Goal: Task Accomplishment & Management: Manage account settings

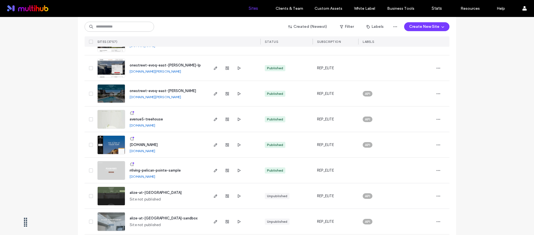
scroll to position [251, 0]
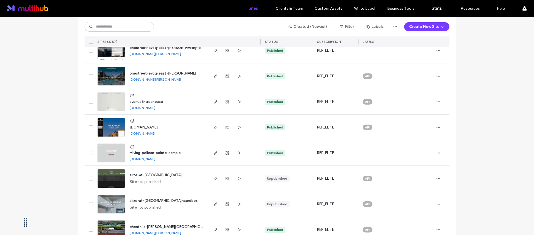
click at [158, 126] on span "[DOMAIN_NAME]" at bounding box center [144, 127] width 28 height 4
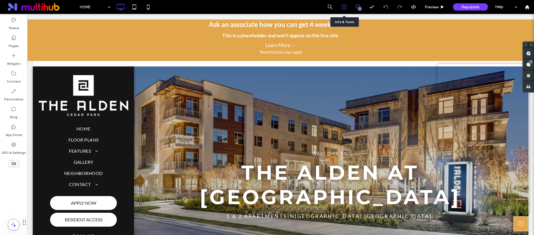
click at [348, 6] on div at bounding box center [344, 7] width 14 height 6
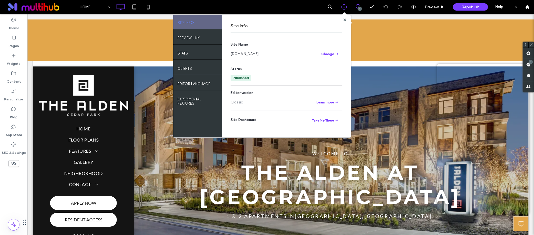
click at [258, 55] on link "www.aldencedarparkapartments.com" at bounding box center [244, 54] width 28 height 6
drag, startPoint x: 345, startPoint y: 19, endPoint x: 244, endPoint y: 0, distance: 102.7
click at [345, 19] on use at bounding box center [344, 19] width 3 height 3
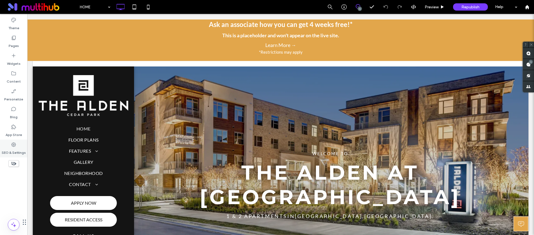
click at [15, 151] on label "SEO & Settings" at bounding box center [14, 151] width 24 height 8
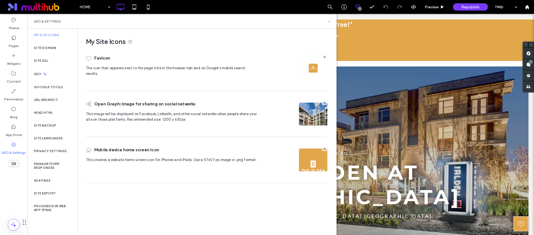
drag, startPoint x: 330, startPoint y: 19, endPoint x: 284, endPoint y: 53, distance: 56.8
click at [330, 19] on icon at bounding box center [329, 21] width 4 height 4
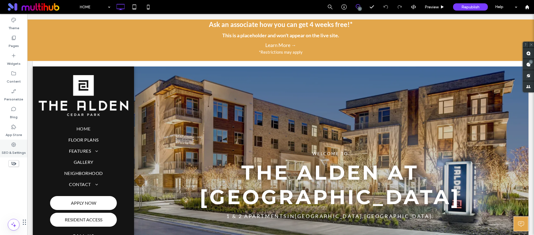
click at [12, 150] on label "SEO & Settings" at bounding box center [14, 151] width 24 height 8
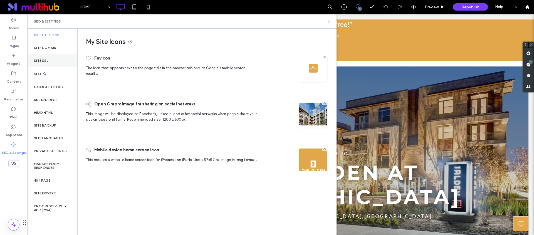
click at [48, 61] on label "Site SSL" at bounding box center [41, 61] width 14 height 4
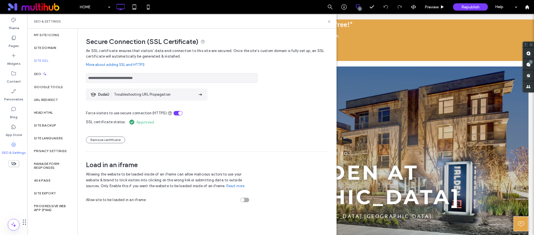
click at [50, 56] on div "Site SSL" at bounding box center [52, 60] width 50 height 13
click at [232, 113] on div "Force visitors to use secure connection (HTTPS):" at bounding box center [207, 109] width 242 height 13
click at [47, 72] on div "SEO" at bounding box center [52, 74] width 50 height 14
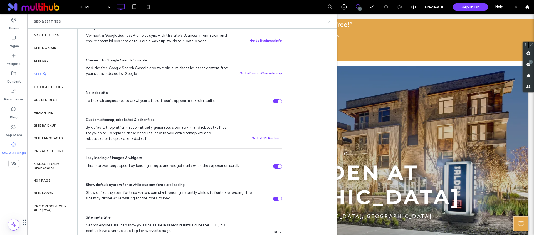
scroll to position [158, 0]
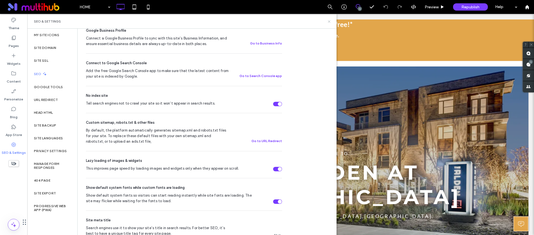
click at [327, 19] on icon at bounding box center [329, 21] width 4 height 4
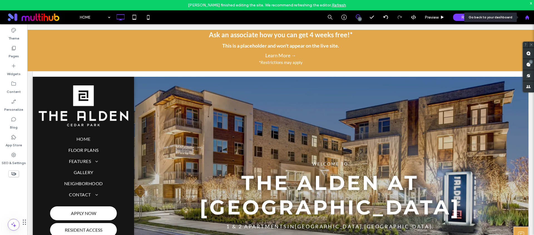
click at [525, 16] on icon at bounding box center [526, 17] width 5 height 5
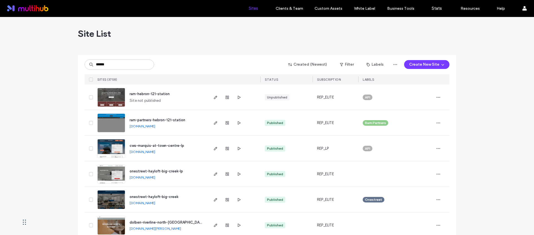
type input "******"
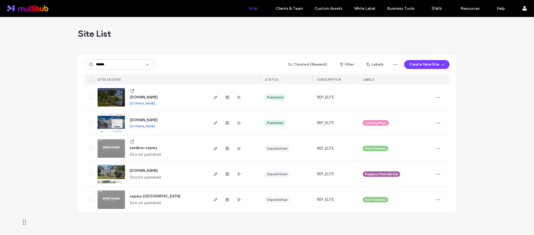
click at [151, 95] on span "www.livetheosprey.com" at bounding box center [144, 97] width 28 height 4
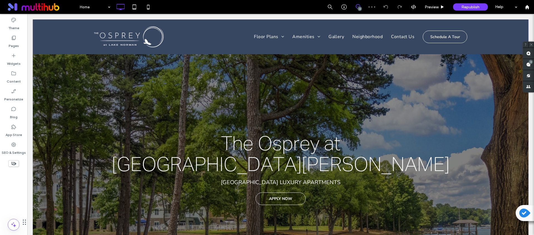
drag, startPoint x: 187, startPoint y: 6, endPoint x: 159, endPoint y: 0, distance: 28.0
click at [187, 6] on div "Home 3 Preview Republish Help" at bounding box center [305, 7] width 457 height 14
click at [14, 162] on icon at bounding box center [14, 163] width 6 height 6
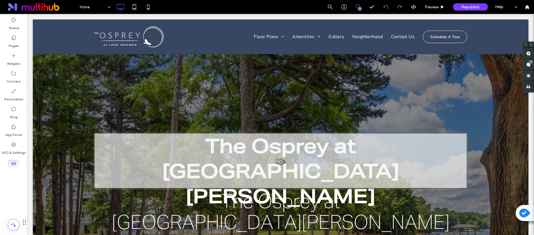
click at [14, 162] on use at bounding box center [14, 163] width 6 height 3
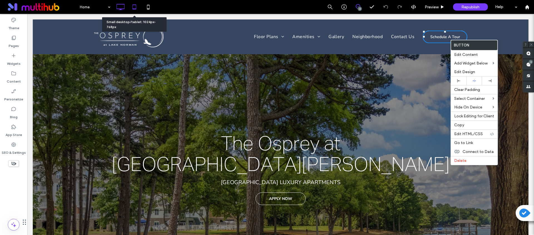
click at [135, 8] on use at bounding box center [134, 6] width 4 height 5
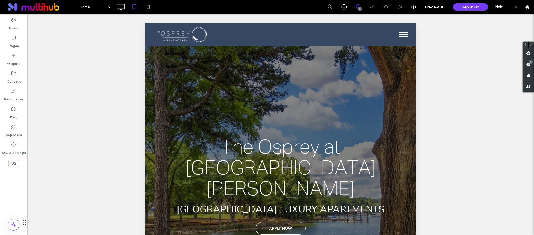
click at [396, 37] on button "menu" at bounding box center [403, 34] width 14 height 14
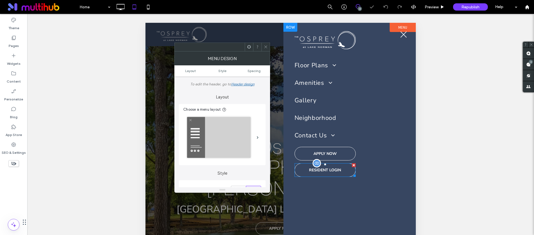
click at [329, 168] on span at bounding box center [324, 170] width 61 height 14
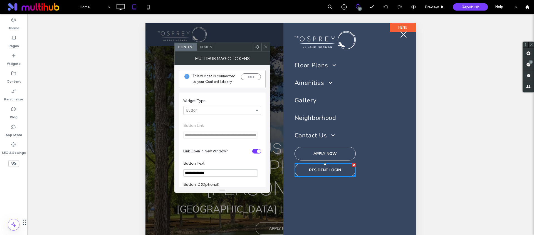
click at [265, 46] on icon at bounding box center [265, 47] width 4 height 4
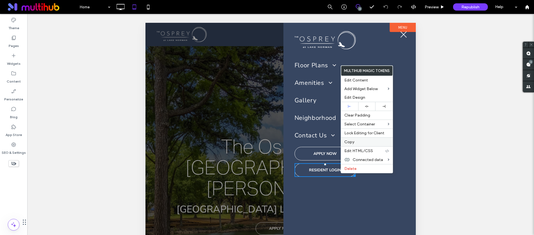
click at [355, 143] on label "Copy" at bounding box center [366, 142] width 45 height 5
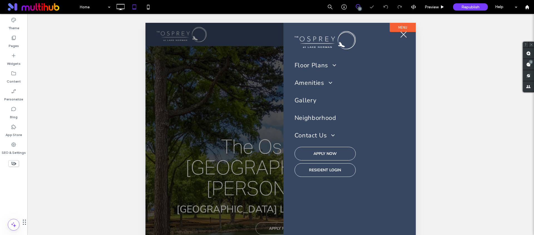
click at [404, 36] on span "menu" at bounding box center [403, 34] width 6 height 6
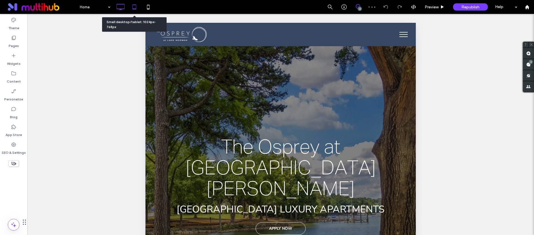
click at [123, 7] on icon at bounding box center [120, 6] width 11 height 11
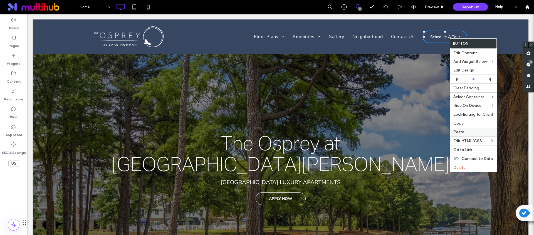
click at [466, 131] on label "Paste" at bounding box center [473, 132] width 40 height 5
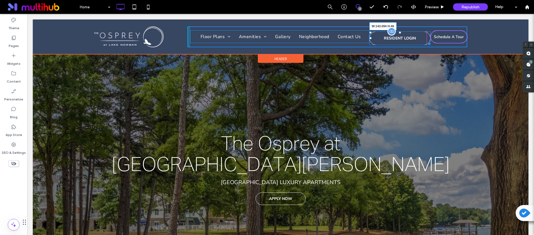
click at [424, 43] on div "Floor Plans Floor Plans Interactive Map Virtual Tours Pricing Details Amenities…" at bounding box center [327, 36] width 280 height 21
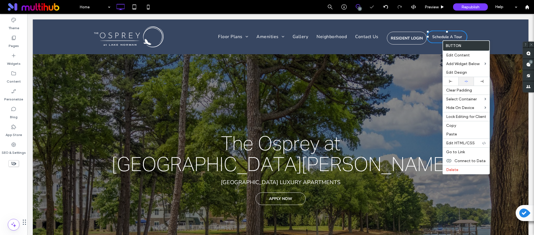
click at [466, 82] on icon at bounding box center [466, 81] width 4 height 4
click at [410, 20] on div "Click To Paste Floor Plans Floor Plans Interactive Map Virtual Tours Pricing De…" at bounding box center [280, 36] width 495 height 35
click at [398, 90] on div "The Osprey at Lake Norman The Osprey at Lake Norman Mooresville LUXURY APARTMEN…" at bounding box center [280, 159] width 495 height 280
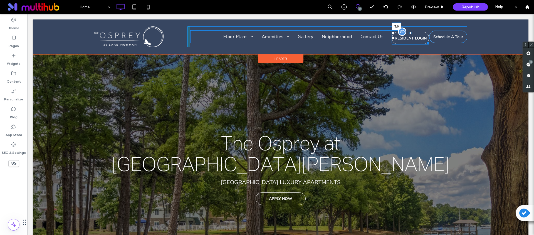
click at [409, 32] on div at bounding box center [410, 33] width 2 height 2
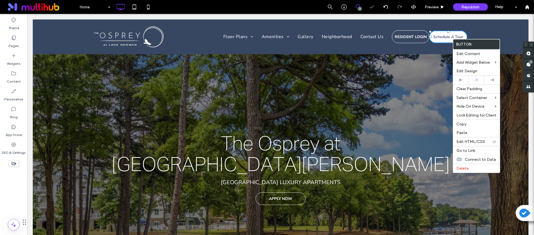
click at [438, 40] on link "Schedule A Tour" at bounding box center [448, 37] width 38 height 13
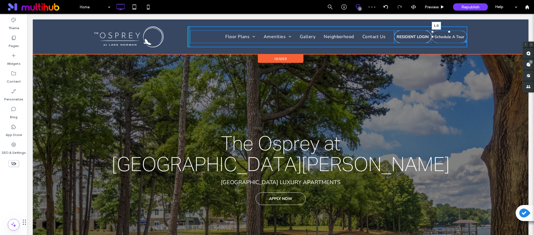
drag, startPoint x: 428, startPoint y: 37, endPoint x: 432, endPoint y: 37, distance: 4.2
click at [432, 37] on div "Floor Plans Floor Plans Interactive Map Virtual Tours Pricing Details Amenities…" at bounding box center [327, 36] width 280 height 21
click at [389, 36] on div "Floor Plans Floor Plans Interactive Map Virtual Tours Pricing Details Amenities…" at bounding box center [327, 36] width 280 height 21
drag, startPoint x: 431, startPoint y: 37, endPoint x: 438, endPoint y: 37, distance: 7.5
click at [438, 37] on div "Floor Plans Floor Plans Interactive Map Virtual Tours Pricing Details Amenities…" at bounding box center [327, 36] width 280 height 21
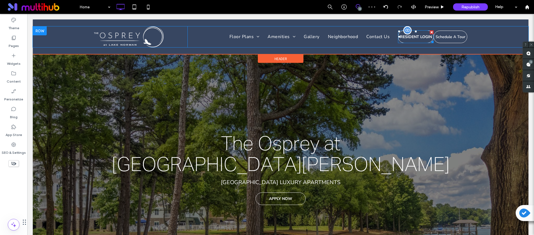
click at [426, 38] on span at bounding box center [416, 36] width 36 height 13
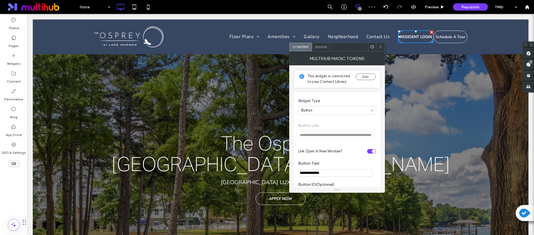
click at [382, 47] on div at bounding box center [380, 47] width 8 height 8
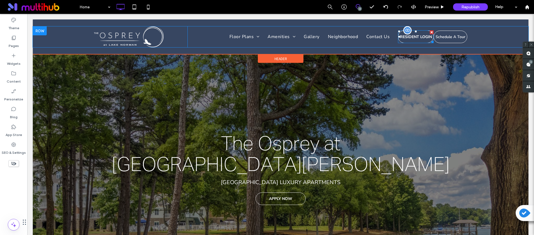
click at [419, 39] on span at bounding box center [416, 36] width 36 height 13
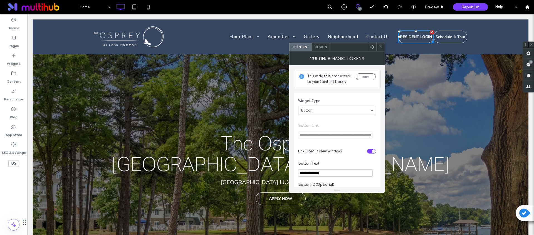
click at [325, 48] on span "Design" at bounding box center [321, 47] width 12 height 4
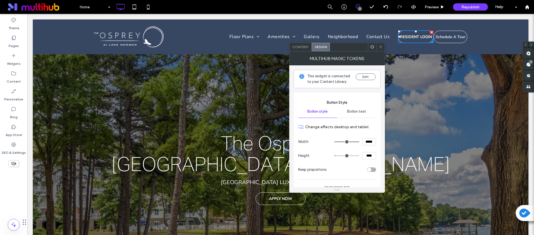
click at [353, 115] on div "Button text" at bounding box center [356, 111] width 39 height 12
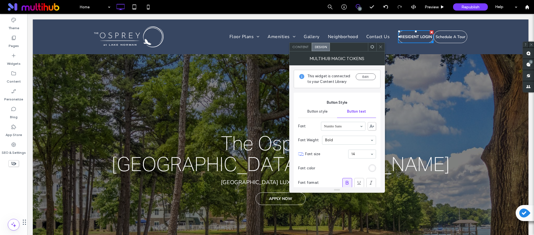
drag, startPoint x: 380, startPoint y: 48, endPoint x: 392, endPoint y: 31, distance: 20.5
click at [380, 48] on icon at bounding box center [380, 47] width 4 height 4
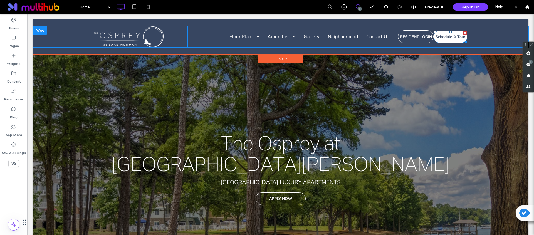
click at [448, 34] on span "Schedule A Tour" at bounding box center [450, 36] width 30 height 5
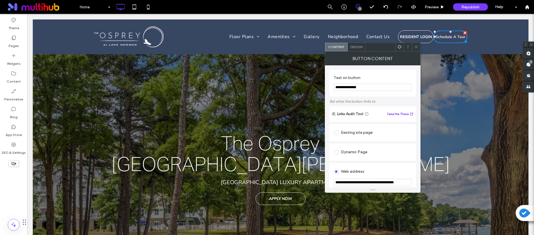
click at [353, 50] on div "Design" at bounding box center [356, 47] width 18 height 8
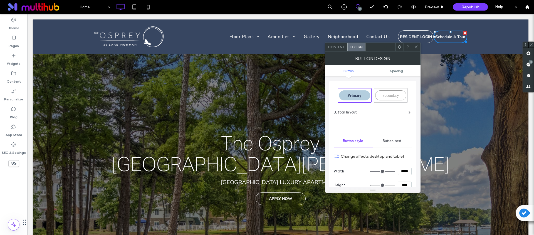
click at [399, 142] on span "Button text" at bounding box center [391, 141] width 19 height 4
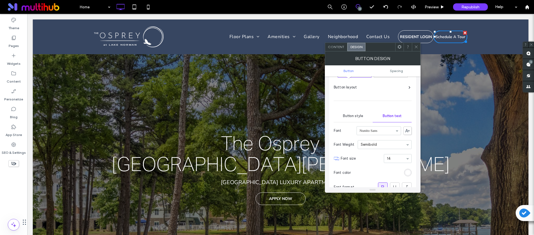
scroll to position [27, 0]
click at [413, 48] on div at bounding box center [416, 47] width 8 height 8
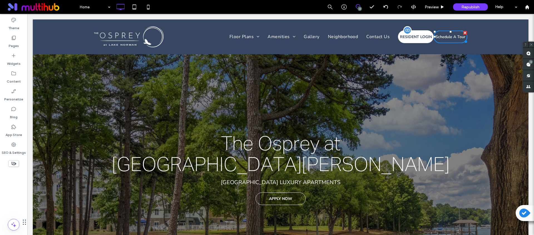
click at [416, 43] on span at bounding box center [416, 43] width 0 height 0
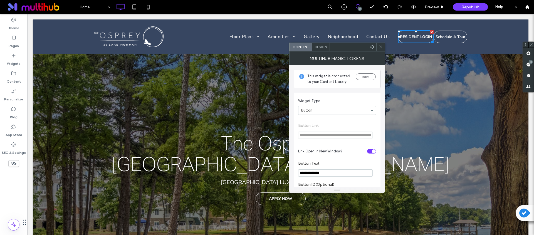
click at [322, 50] on div "Design" at bounding box center [321, 47] width 18 height 8
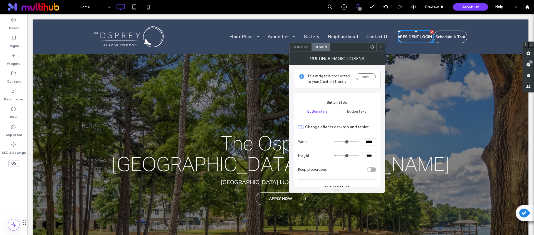
click at [357, 114] on div "Button text" at bounding box center [356, 111] width 39 height 12
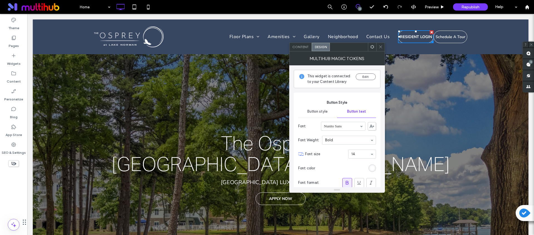
click at [298, 50] on div "Content" at bounding box center [300, 47] width 22 height 8
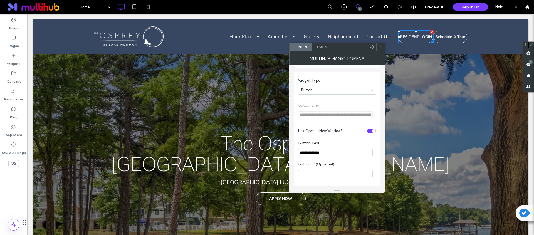
scroll to position [23, 0]
drag, startPoint x: 335, startPoint y: 148, endPoint x: 346, endPoint y: 155, distance: 12.4
click at [346, 155] on section "**********" at bounding box center [337, 146] width 78 height 21
type input "**********"
drag, startPoint x: 349, startPoint y: 142, endPoint x: 362, endPoint y: 112, distance: 33.2
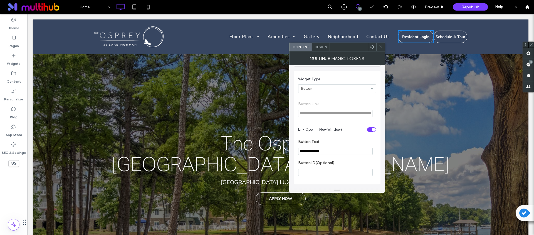
click at [349, 142] on label "Button Text" at bounding box center [336, 142] width 76 height 6
click at [381, 48] on icon at bounding box center [380, 47] width 4 height 4
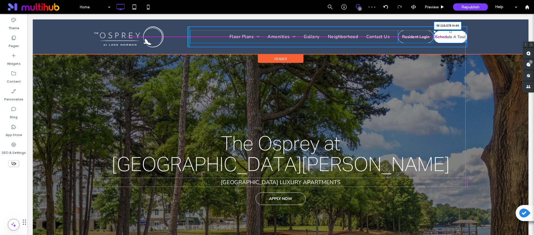
click at [464, 40] on div at bounding box center [465, 41] width 4 height 4
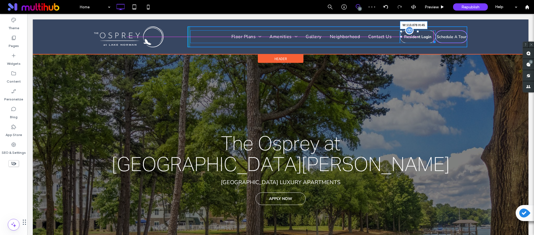
drag, startPoint x: 430, startPoint y: 41, endPoint x: 427, endPoint y: 41, distance: 3.3
click at [427, 41] on div "Resident Login W:113.078 H:45" at bounding box center [418, 36] width 36 height 13
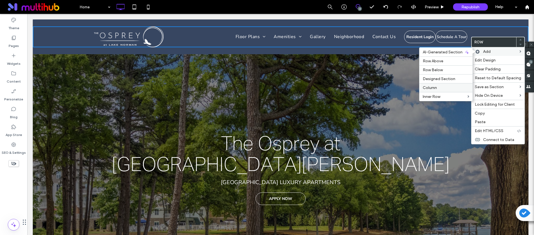
click at [436, 86] on label "Column" at bounding box center [445, 87] width 46 height 5
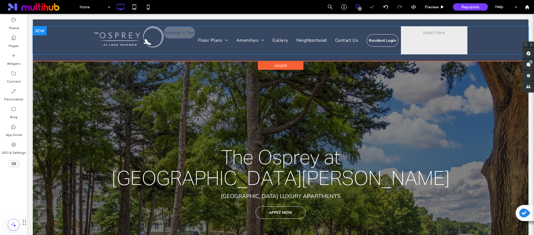
drag, startPoint x: 395, startPoint y: 40, endPoint x: 439, endPoint y: 36, distance: 44.4
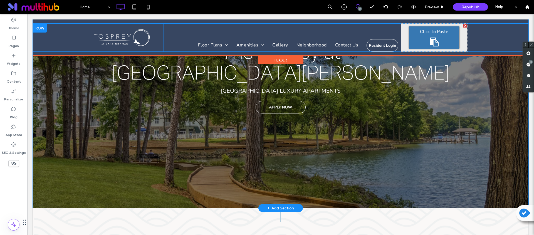
scroll to position [0, 0]
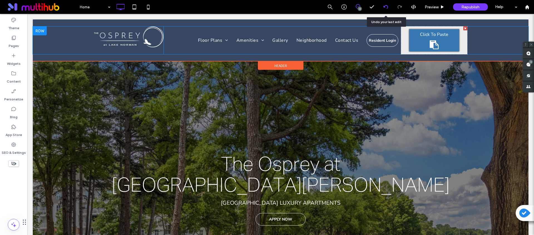
click at [383, 5] on icon at bounding box center [385, 7] width 4 height 4
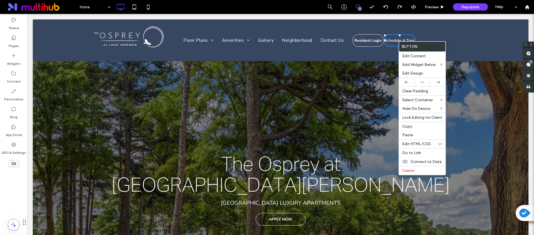
click at [341, 83] on div "The Osprey at Lake Norman The Osprey at Lake Norman Mooresville LUXURY APARTMEN…" at bounding box center [280, 180] width 495 height 280
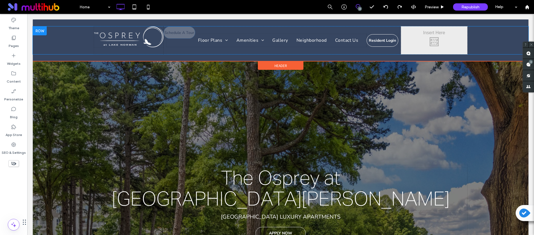
drag, startPoint x: 396, startPoint y: 42, endPoint x: 432, endPoint y: 37, distance: 36.1
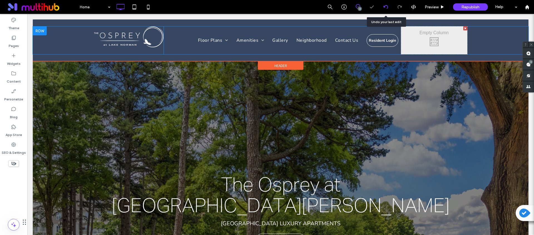
click at [384, 7] on icon at bounding box center [385, 7] width 4 height 4
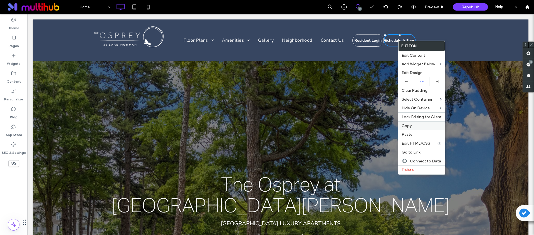
click at [409, 124] on span "Copy" at bounding box center [406, 125] width 10 height 5
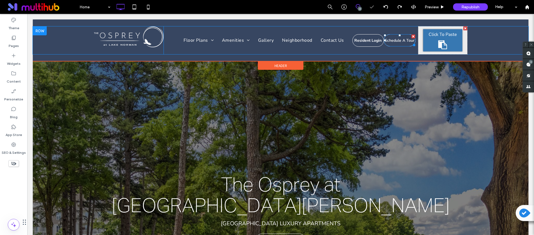
click at [438, 43] on icon at bounding box center [442, 44] width 9 height 9
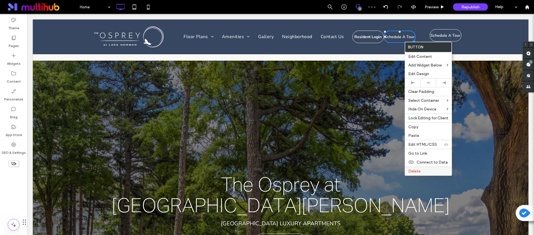
click at [421, 169] on label "Delete" at bounding box center [428, 171] width 40 height 5
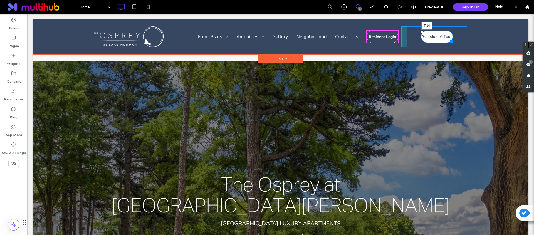
click at [436, 32] on div at bounding box center [437, 32] width 2 height 2
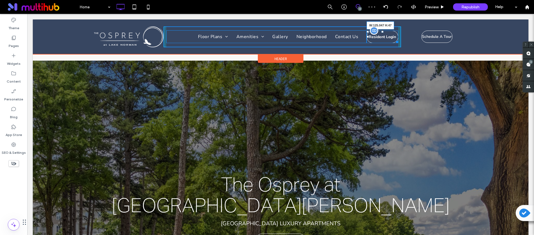
drag, startPoint x: 393, startPoint y: 42, endPoint x: 397, endPoint y: 43, distance: 3.7
click at [397, 43] on div "Resident Login W:125.047 H:47" at bounding box center [381, 37] width 31 height 13
drag, startPoint x: 394, startPoint y: 43, endPoint x: 400, endPoint y: 43, distance: 6.4
click at [398, 43] on div "Resident Login W:149.047 H:48" at bounding box center [380, 36] width 35 height 13
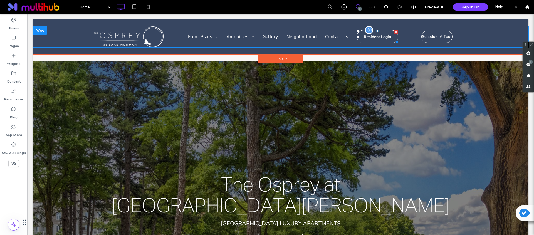
click at [389, 38] on span at bounding box center [376, 36] width 41 height 13
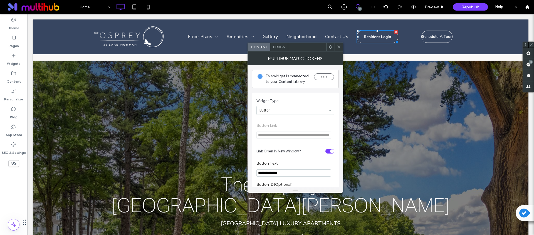
click at [279, 50] on div "Design" at bounding box center [279, 47] width 18 height 8
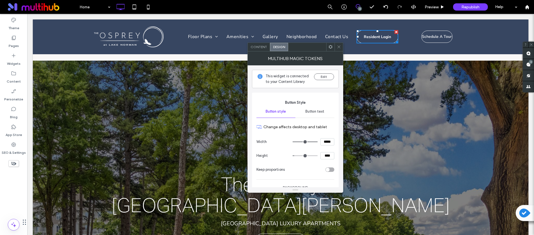
click at [340, 44] on span at bounding box center [339, 47] width 4 height 8
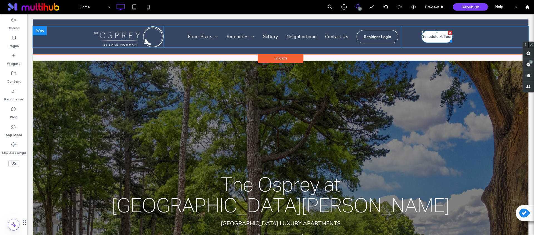
click at [442, 35] on span "Schedule A Tour" at bounding box center [437, 36] width 30 height 5
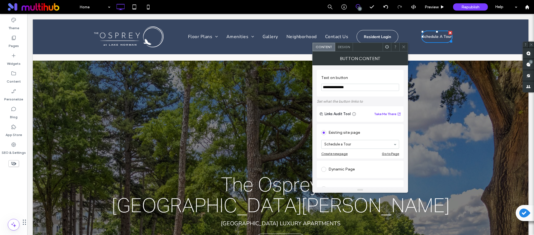
click at [344, 45] on span "Design" at bounding box center [344, 47] width 12 height 4
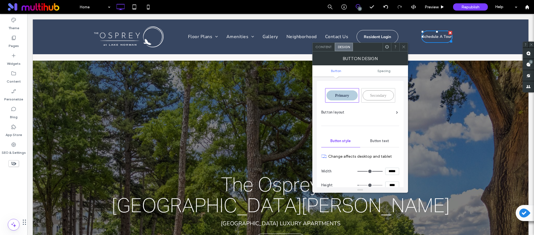
scroll to position [7, 0]
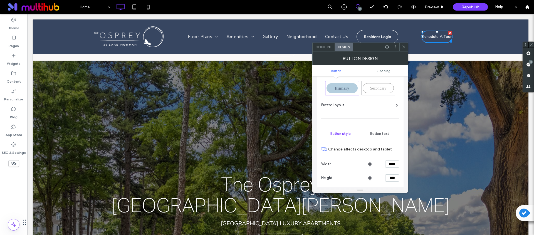
click at [405, 46] on icon at bounding box center [403, 47] width 4 height 4
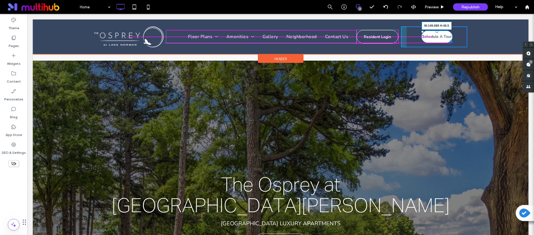
drag, startPoint x: 447, startPoint y: 41, endPoint x: 453, endPoint y: 41, distance: 5.3
click at [452, 41] on div at bounding box center [450, 40] width 4 height 4
click at [453, 41] on div at bounding box center [455, 41] width 4 height 4
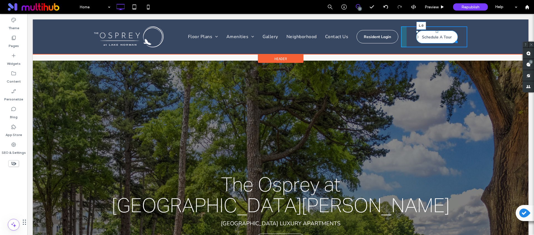
drag, startPoint x: 415, startPoint y: 37, endPoint x: 404, endPoint y: 36, distance: 10.3
click at [416, 36] on div at bounding box center [417, 37] width 2 height 2
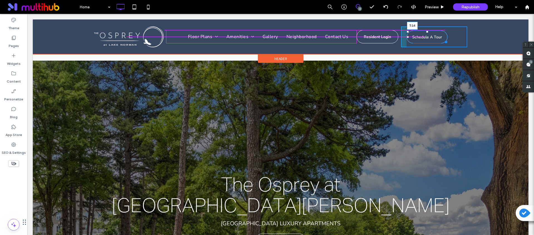
click at [424, 30] on div "Click To Paste Schedule A Tour T:14" at bounding box center [434, 36] width 66 height 21
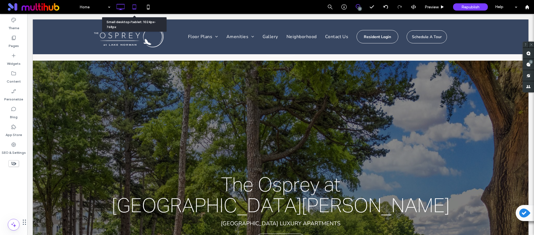
click at [136, 7] on icon at bounding box center [134, 6] width 11 height 11
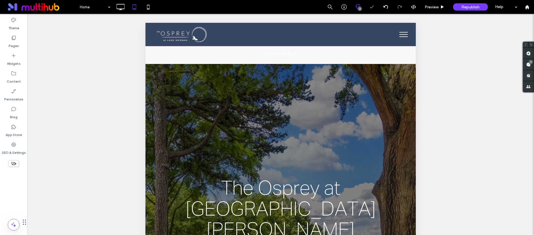
click at [398, 35] on button "menu" at bounding box center [403, 34] width 14 height 14
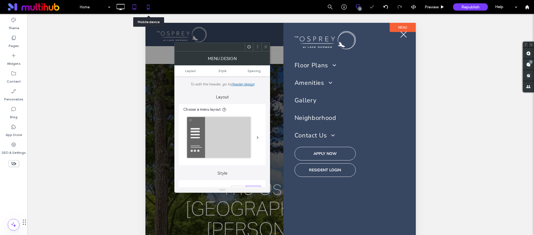
click at [142, 4] on div at bounding box center [148, 6] width 14 height 11
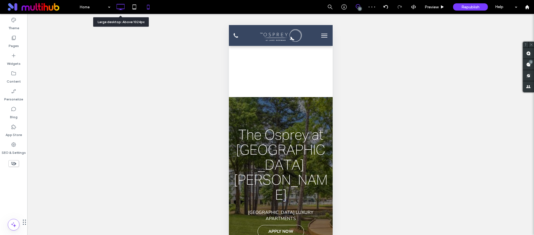
scroll to position [0, 0]
click at [322, 34] on button "menu" at bounding box center [323, 35] width 11 height 11
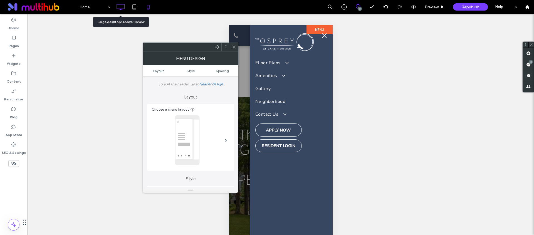
click at [118, 5] on icon at bounding box center [120, 6] width 11 height 11
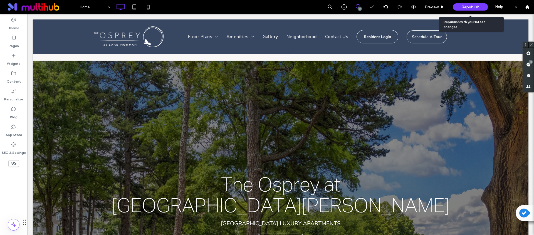
click at [459, 9] on div "Republish" at bounding box center [470, 6] width 35 height 7
click at [475, 5] on span "Republish" at bounding box center [470, 7] width 18 height 5
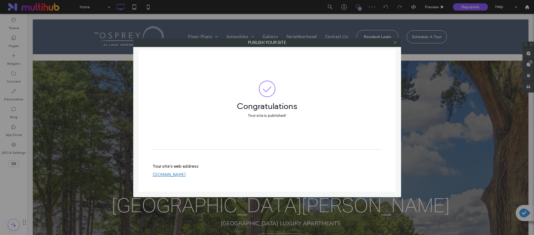
click at [395, 42] on icon at bounding box center [395, 42] width 4 height 4
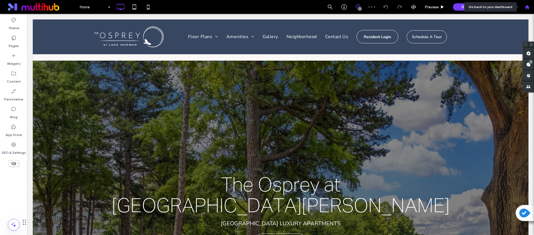
click at [532, 3] on div at bounding box center [527, 7] width 14 height 14
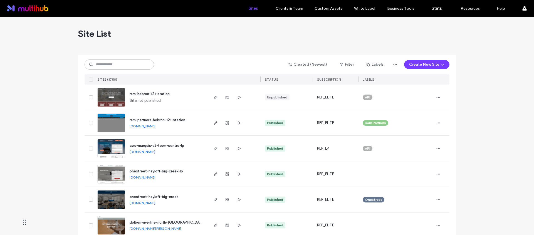
click at [130, 67] on input at bounding box center [118, 64] width 69 height 10
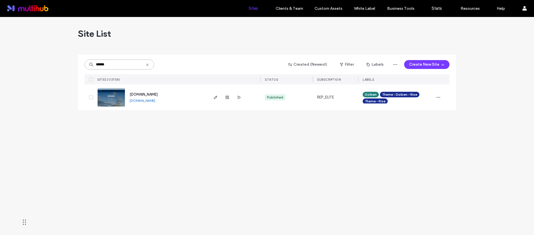
type input "******"
click at [154, 95] on span "www.rivageacton.com" at bounding box center [144, 94] width 28 height 4
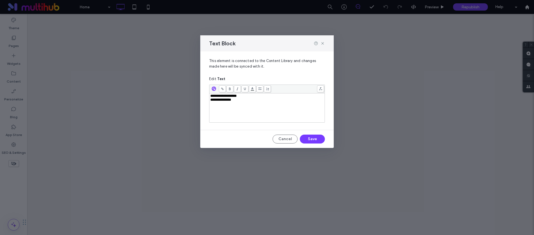
click at [252, 104] on div "**********" at bounding box center [267, 108] width 114 height 28
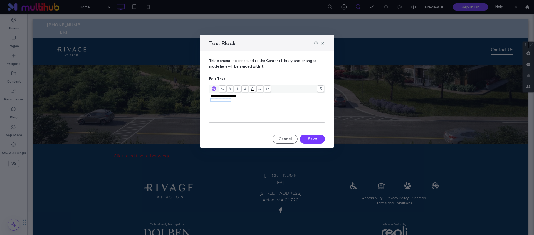
click at [252, 106] on div "**********" at bounding box center [267, 108] width 114 height 28
drag, startPoint x: 250, startPoint y: 103, endPoint x: 208, endPoint y: 91, distance: 43.5
click at [208, 91] on div "**********" at bounding box center [266, 88] width 133 height 74
copy div "**********"
click at [322, 43] on icon at bounding box center [322, 43] width 4 height 4
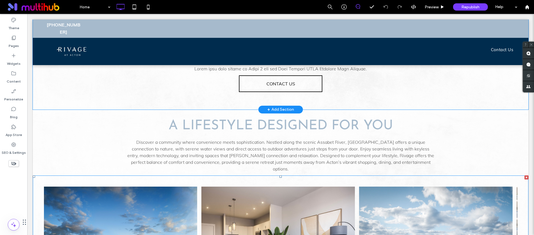
scroll to position [189, 0]
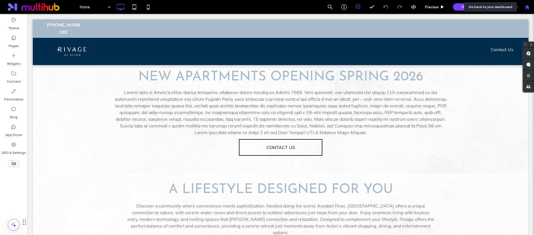
click at [528, 8] on use at bounding box center [526, 7] width 4 height 4
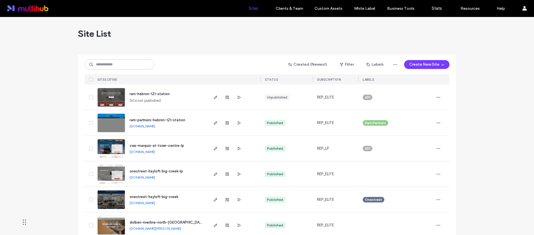
click at [114, 59] on div "Created (Newest) Filter Labels Create New Site SITES (3758) STATUS SUBSCRIPTION…" at bounding box center [266, 70] width 365 height 30
click at [115, 66] on input at bounding box center [118, 64] width 69 height 10
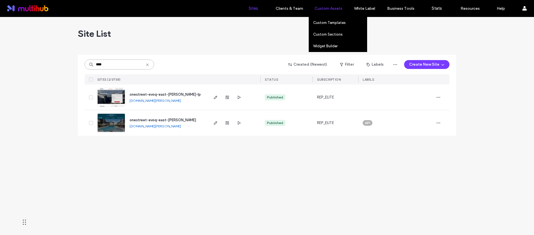
type input "****"
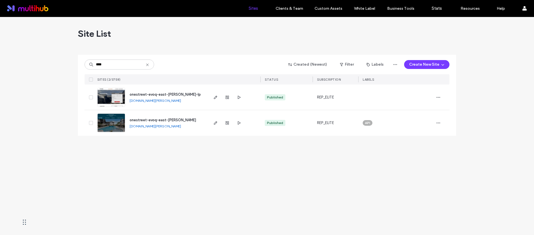
click at [167, 119] on span "onestreet-evoq-east-[PERSON_NAME]" at bounding box center [163, 120] width 66 height 4
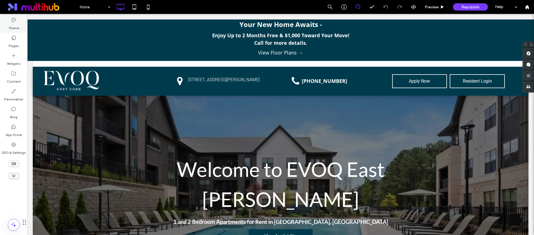
click at [8, 19] on div "Theme" at bounding box center [13, 24] width 27 height 18
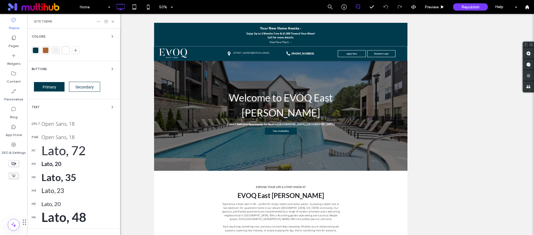
click at [97, 23] on icon at bounding box center [98, 21] width 4 height 4
click at [68, 22] on div "Site Theme" at bounding box center [73, 21] width 79 height 4
click at [97, 20] on icon at bounding box center [98, 21] width 4 height 4
click at [76, 29] on div "Colors Buttons Primary Secondary Text dflt Open Sans, 18 par Open Sans, 18 h1 L…" at bounding box center [73, 160] width 93 height 263
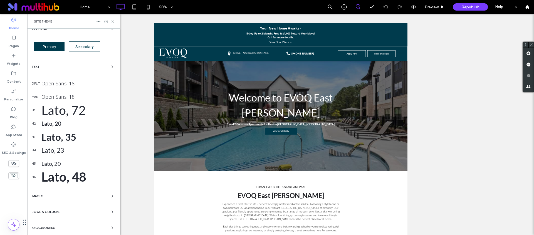
scroll to position [57, 0]
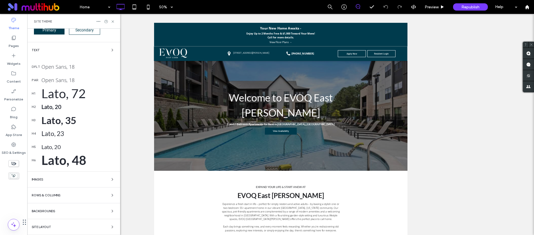
click at [47, 227] on span "Site Layout" at bounding box center [41, 226] width 19 height 3
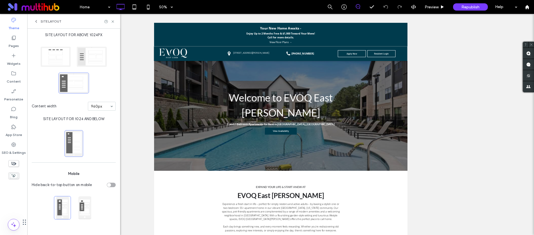
scroll to position [0, 0]
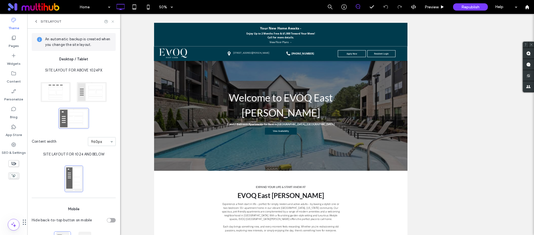
click at [113, 21] on icon at bounding box center [113, 21] width 4 height 4
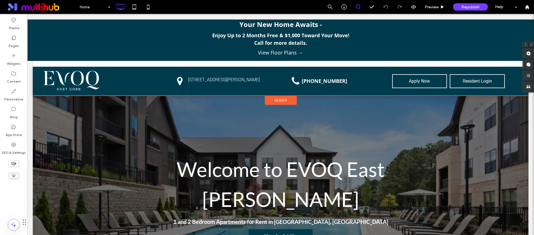
click at [281, 103] on div "Header" at bounding box center [281, 100] width 32 height 9
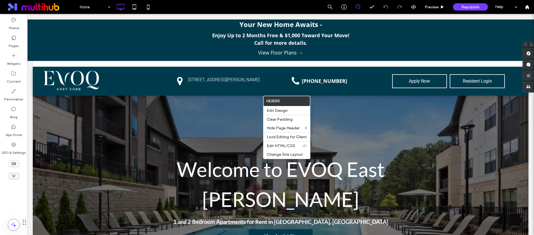
click at [514, 81] on span "menu" at bounding box center [516, 81] width 8 height 1
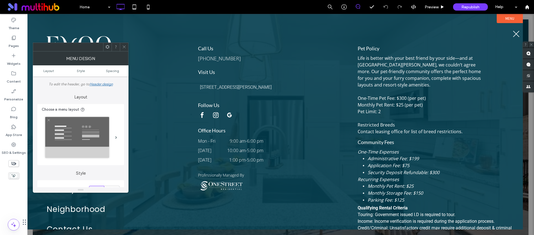
click at [514, 36] on button "menu" at bounding box center [516, 34] width 14 height 14
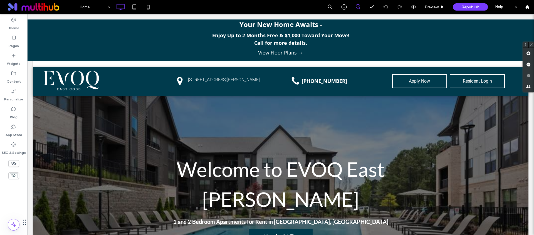
click at [514, 81] on span "menu" at bounding box center [516, 81] width 8 height 1
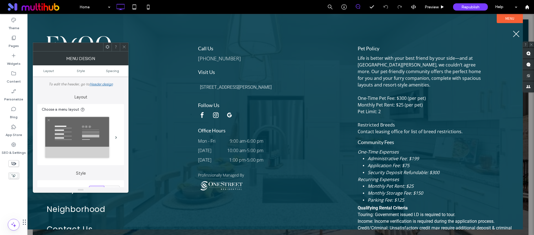
click at [515, 30] on button "menu" at bounding box center [516, 34] width 14 height 14
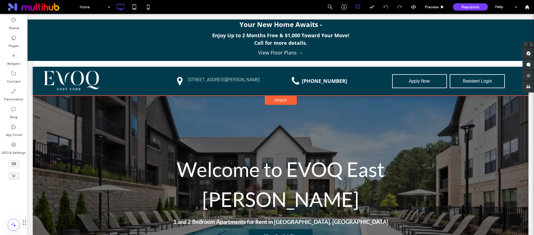
click at [284, 102] on span "Header" at bounding box center [280, 100] width 13 height 5
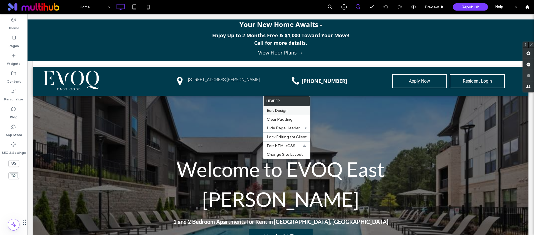
click at [282, 111] on span "Edit Design" at bounding box center [277, 110] width 21 height 5
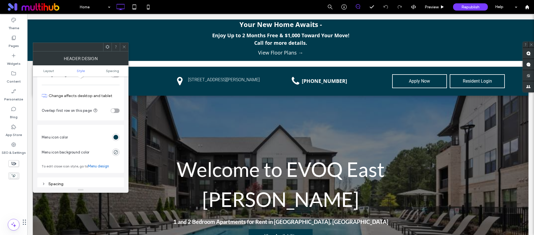
scroll to position [155, 0]
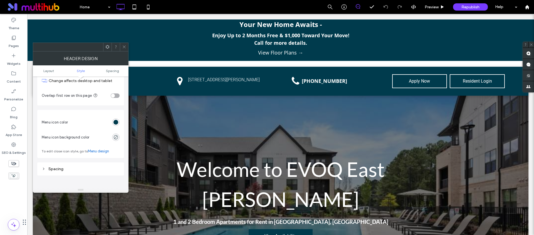
click at [113, 123] on div "rgb(0, 59, 77)" at bounding box center [116, 122] width 8 height 8
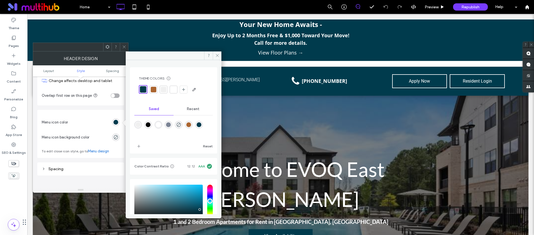
click at [174, 91] on div at bounding box center [174, 90] width 6 height 6
click at [125, 47] on icon at bounding box center [124, 47] width 4 height 4
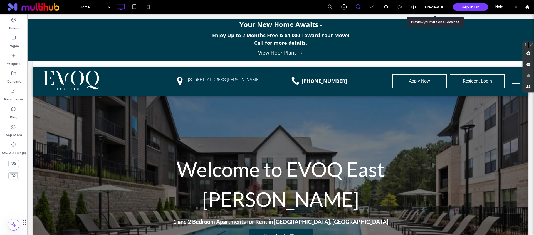
click at [468, 13] on div "Republish" at bounding box center [470, 7] width 35 height 14
click at [468, 10] on div "Republish" at bounding box center [470, 6] width 35 height 7
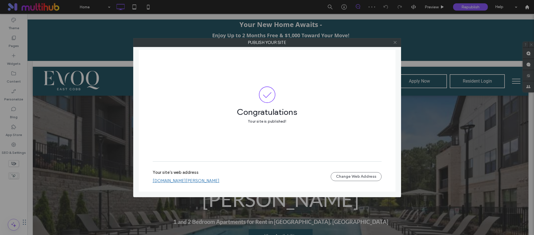
click at [395, 44] on icon at bounding box center [395, 42] width 4 height 4
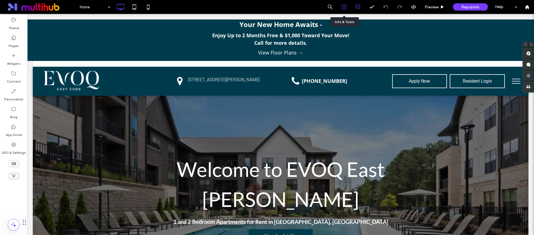
click at [342, 3] on div at bounding box center [344, 7] width 14 height 14
click at [523, 6] on div at bounding box center [526, 7] width 13 height 5
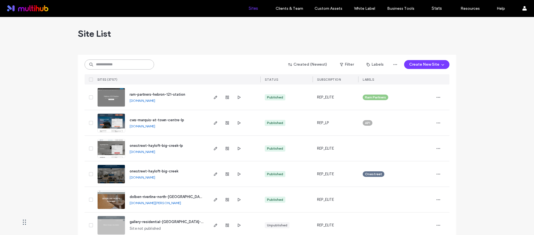
click at [128, 66] on input at bounding box center [118, 64] width 69 height 10
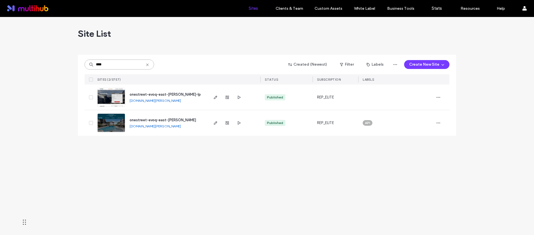
type input "****"
click at [162, 119] on span "onestreet-evoq-east-cobb" at bounding box center [163, 120] width 66 height 4
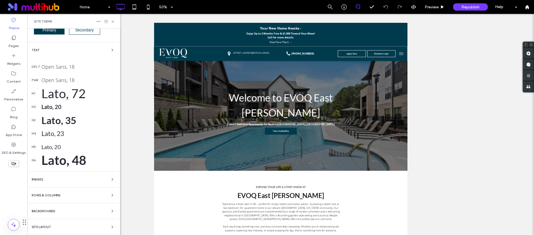
click at [45, 226] on span "Site Layout" at bounding box center [41, 226] width 19 height 3
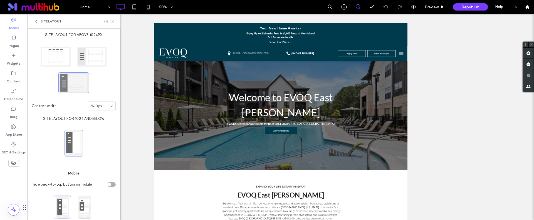
scroll to position [50, 0]
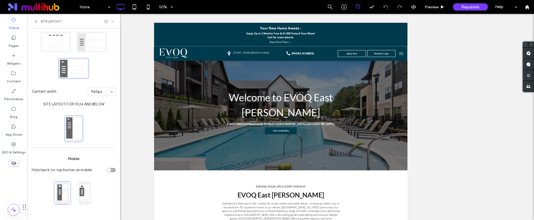
click at [114, 21] on icon at bounding box center [113, 21] width 4 height 4
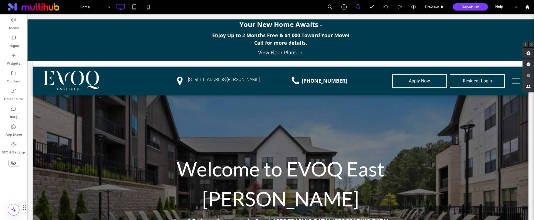
click at [512, 79] on span "menu" at bounding box center [516, 79] width 8 height 1
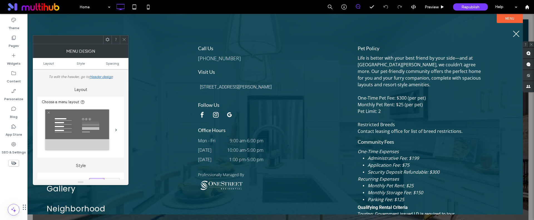
click at [516, 32] on button "menu" at bounding box center [516, 34] width 14 height 14
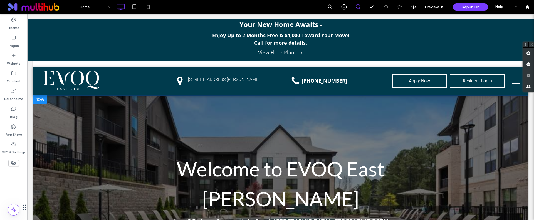
click at [289, 100] on div at bounding box center [280, 206] width 495 height 220
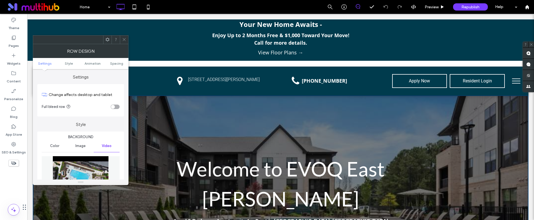
click at [121, 39] on div at bounding box center [124, 40] width 8 height 8
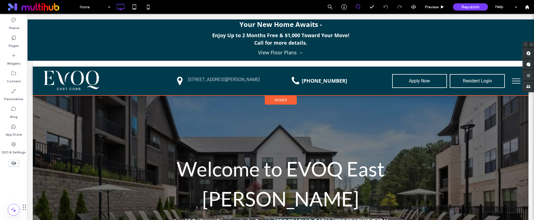
click at [279, 101] on span "Header" at bounding box center [280, 100] width 13 height 5
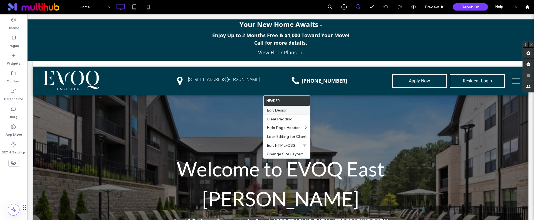
click at [280, 112] on span "Edit Design" at bounding box center [277, 110] width 21 height 5
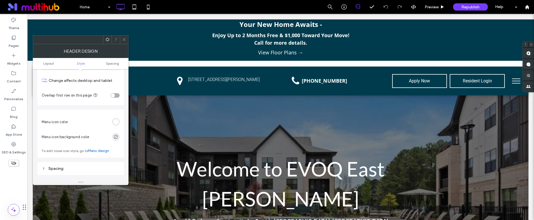
scroll to position [156, 0]
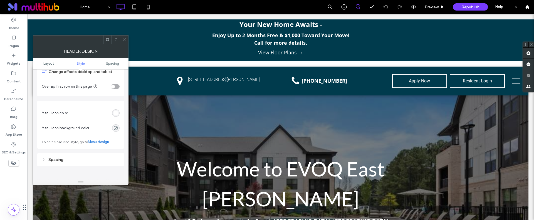
click at [114, 116] on div "rgb(255, 255, 255)" at bounding box center [116, 114] width 8 height 8
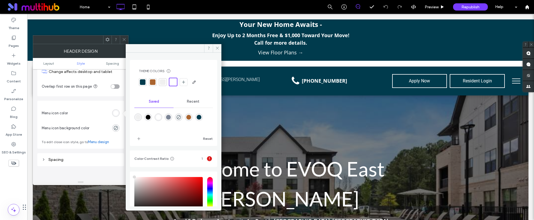
click at [143, 84] on div at bounding box center [143, 82] width 6 height 6
click at [123, 39] on icon at bounding box center [124, 40] width 4 height 4
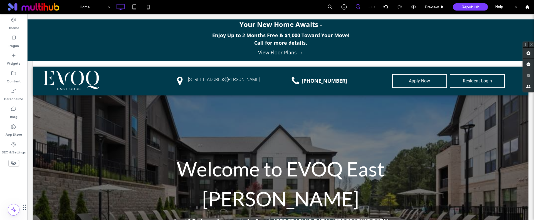
click at [512, 79] on span "menu" at bounding box center [516, 79] width 8 height 1
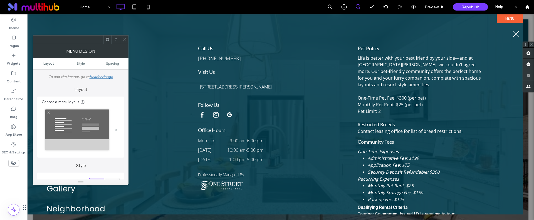
click at [515, 32] on button "menu" at bounding box center [516, 34] width 14 height 14
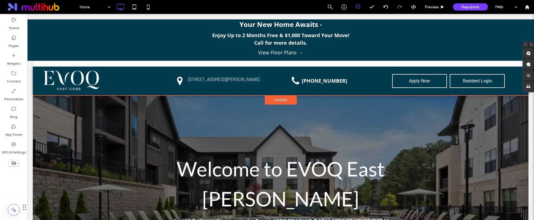
click at [277, 99] on span "Header" at bounding box center [280, 100] width 13 height 5
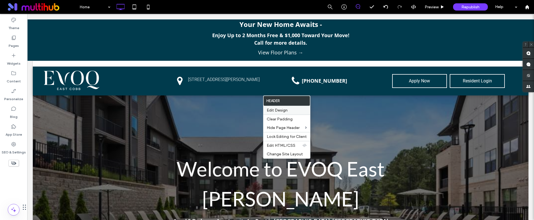
click at [279, 112] on span "Edit Design" at bounding box center [277, 110] width 21 height 5
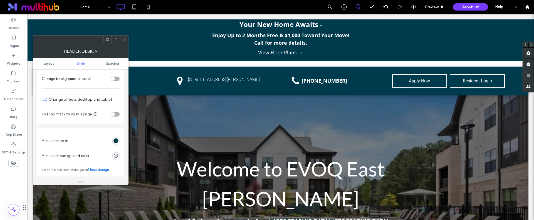
scroll to position [140, 0]
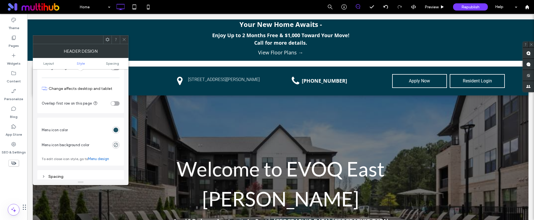
click at [117, 131] on div "rgb(0, 59, 77)" at bounding box center [115, 130] width 5 height 5
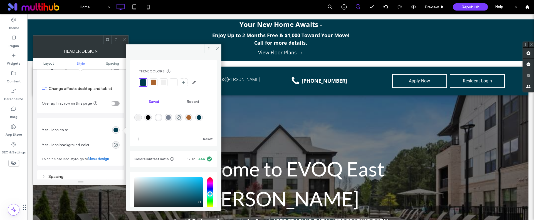
click at [170, 81] on div at bounding box center [174, 83] width 8 height 8
click at [123, 40] on icon at bounding box center [124, 40] width 4 height 4
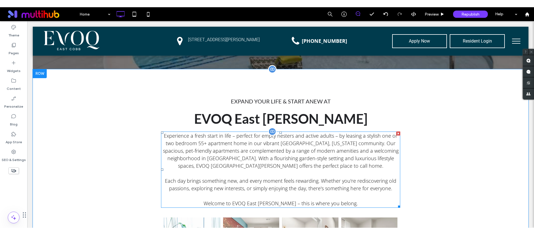
scroll to position [0, 0]
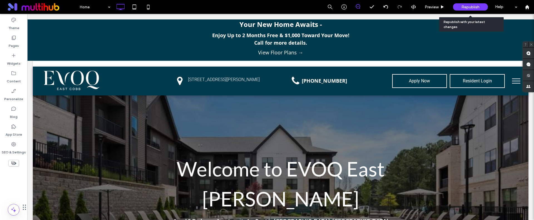
click at [471, 8] on span "Republish" at bounding box center [470, 7] width 18 height 5
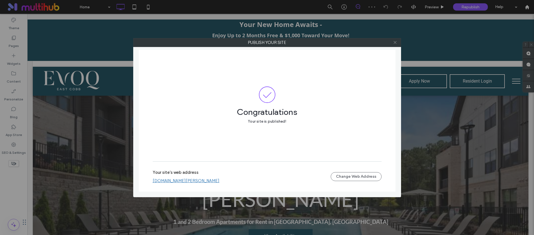
click at [395, 42] on icon at bounding box center [395, 42] width 4 height 4
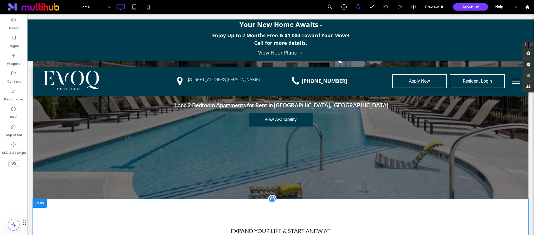
scroll to position [166, 0]
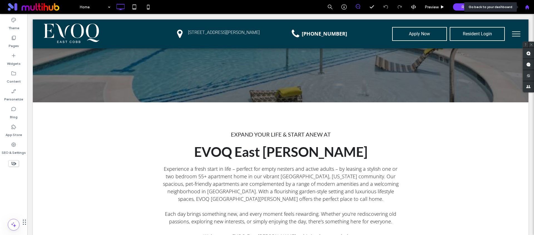
click at [528, 6] on use at bounding box center [526, 7] width 4 height 4
